Goal: Task Accomplishment & Management: Use online tool/utility

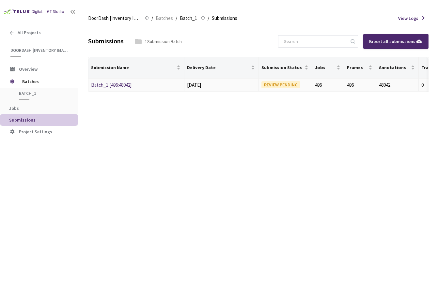
click at [188, 80] on td "[DATE]" at bounding box center [221, 85] width 75 height 13
click at [106, 84] on link "Batch_1 [496:48042]" at bounding box center [111, 85] width 40 height 6
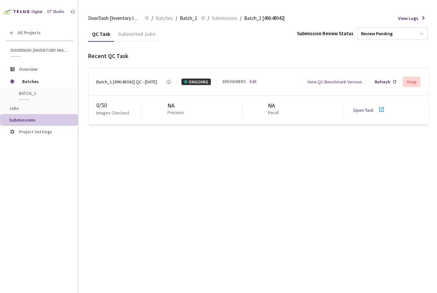
click at [361, 108] on div "Open Task" at bounding box center [365, 110] width 24 height 7
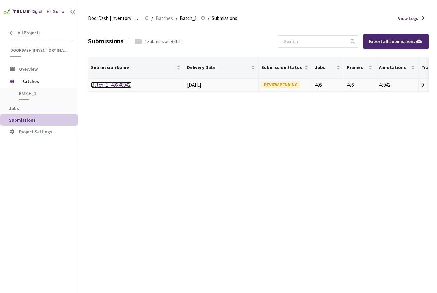
click at [118, 83] on link "Batch_1 [496:48042]" at bounding box center [111, 85] width 40 height 6
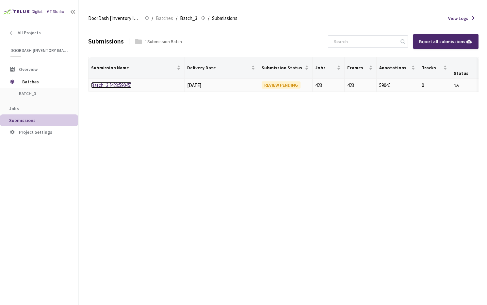
click at [130, 85] on link "Batch_3 [423:59045]" at bounding box center [111, 85] width 40 height 6
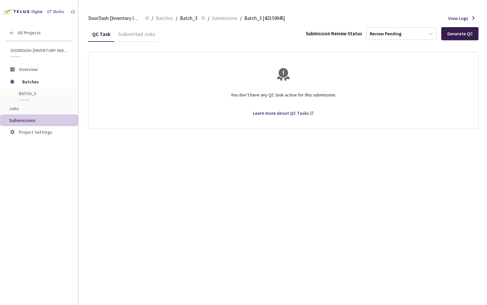
click at [459, 34] on div "Generate QC" at bounding box center [459, 33] width 25 height 5
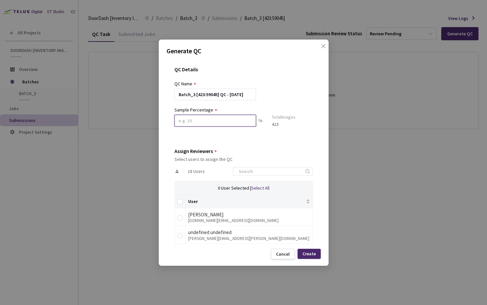
click at [232, 121] on input at bounding box center [215, 121] width 82 height 12
type input "10"
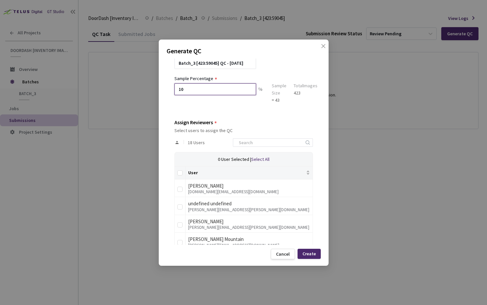
scroll to position [138, 0]
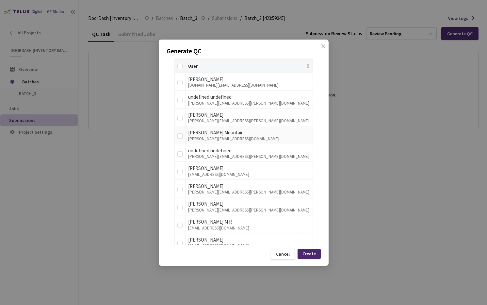
click at [218, 131] on div "Caroline Mountain" at bounding box center [249, 133] width 122 height 8
click at [180, 135] on input "checkbox" at bounding box center [179, 135] width 5 height 5
checkbox input "true"
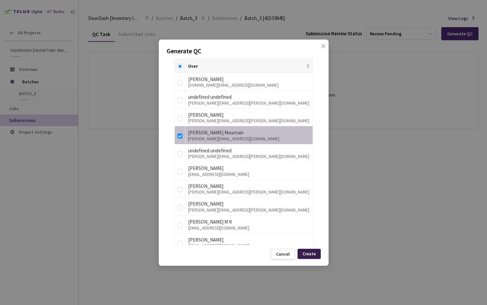
click at [308, 257] on div "Create" at bounding box center [308, 253] width 23 height 10
